Goal: Information Seeking & Learning: Learn about a topic

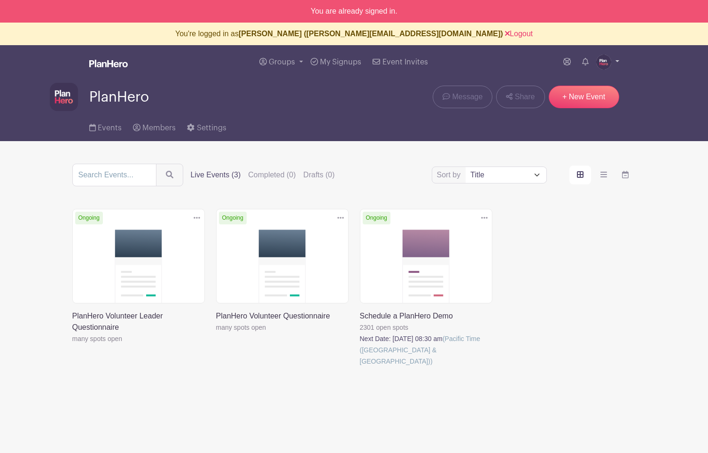
click at [599, 62] on img at bounding box center [603, 62] width 15 height 15
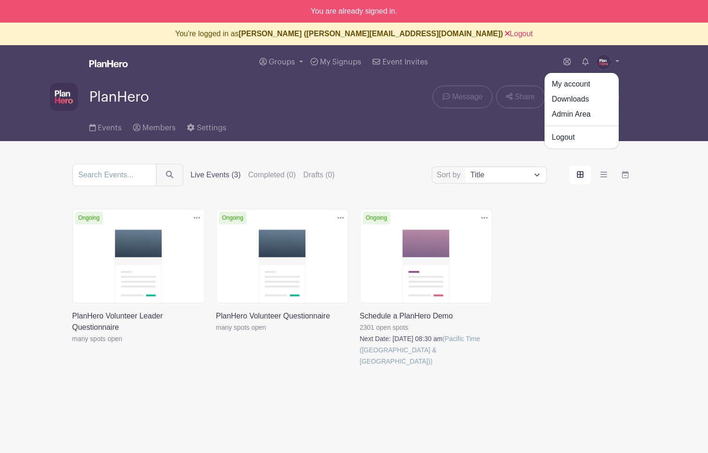
click at [360, 367] on link at bounding box center [360, 367] width 0 height 0
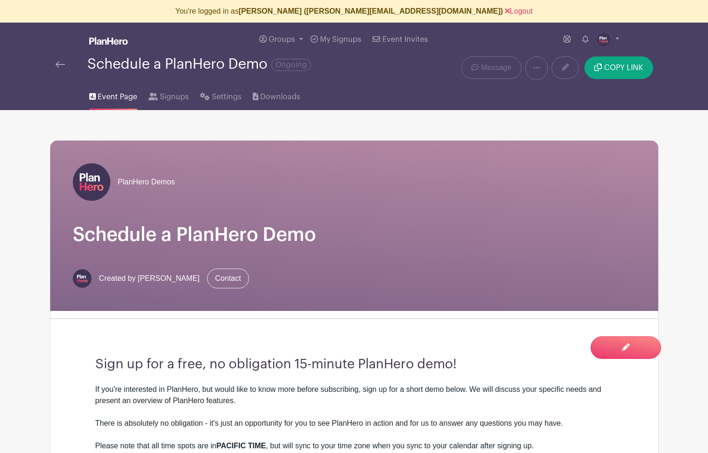
click at [61, 66] on img at bounding box center [59, 64] width 9 height 7
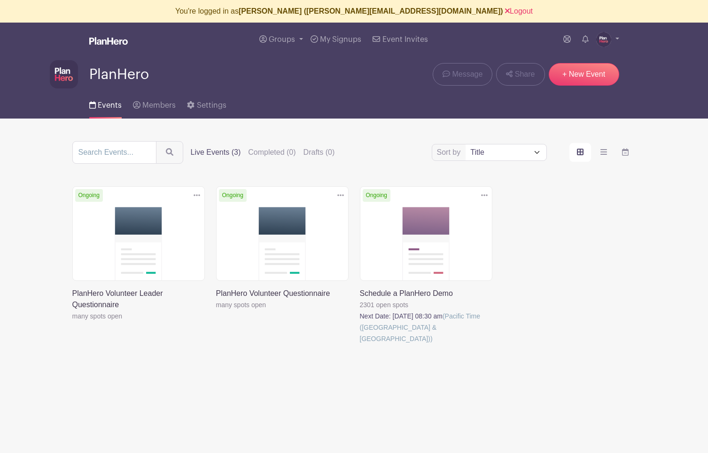
click at [216, 310] on link at bounding box center [216, 310] width 0 height 0
